Goal: Task Accomplishment & Management: Complete application form

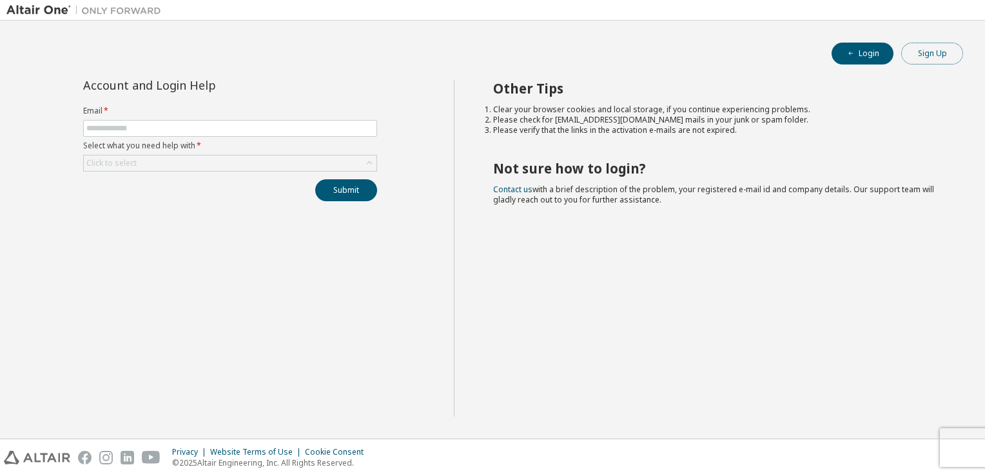
click at [952, 48] on button "Sign Up" at bounding box center [932, 54] width 62 height 22
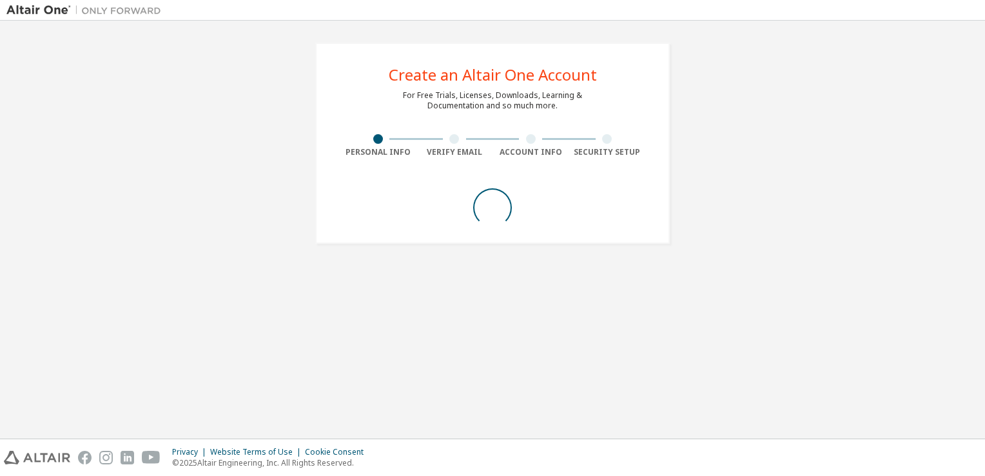
click at [952, 48] on div "Create an Altair One Account For Free Trials, Licenses, Downloads, Learning & D…" at bounding box center [492, 143] width 972 height 232
